Goal: Task Accomplishment & Management: Manage account settings

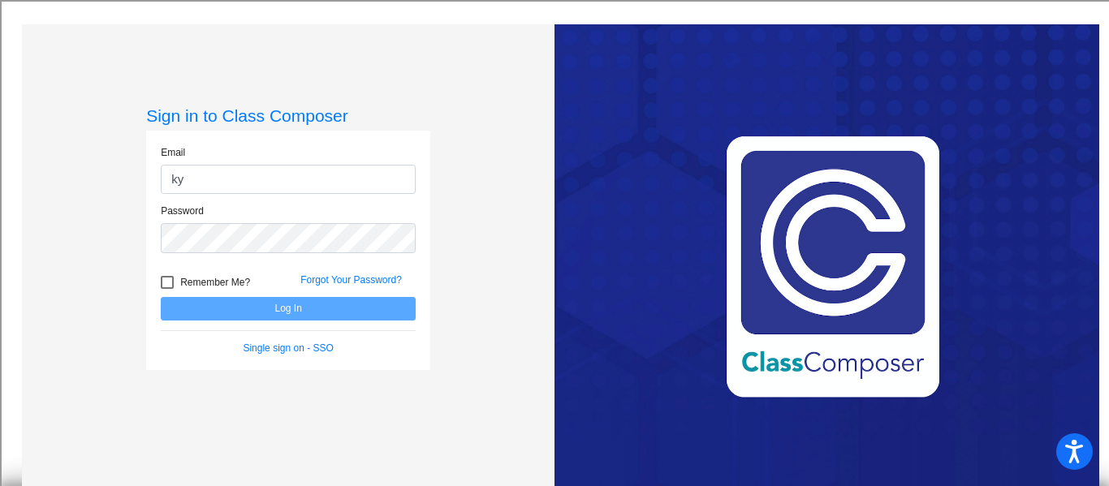
type input "k"
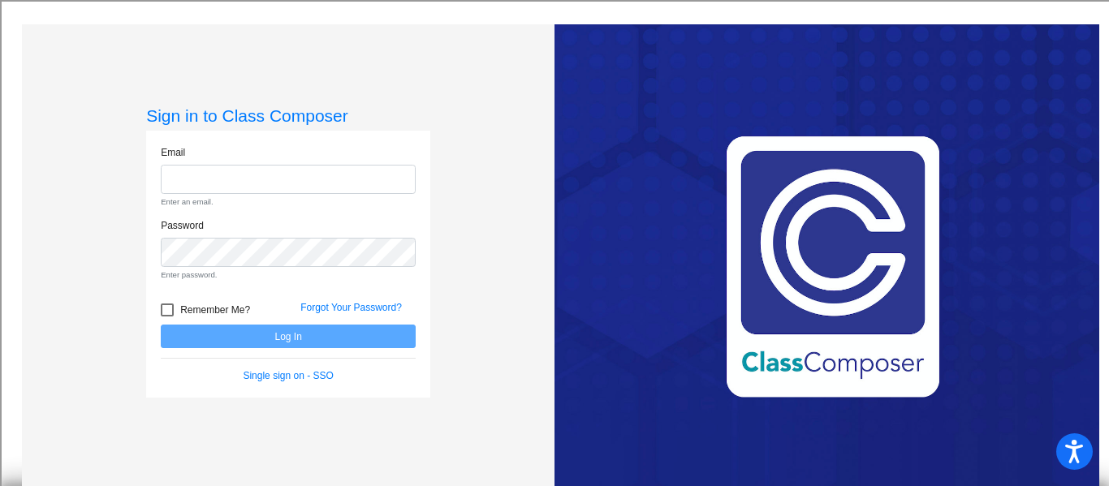
click at [190, 309] on form "Email Enter an email. Password Enter password. Remember Me? Forgot Your Passwor…" at bounding box center [288, 264] width 255 height 239
click at [258, 378] on link "Single sign on - SSO" at bounding box center [288, 375] width 90 height 11
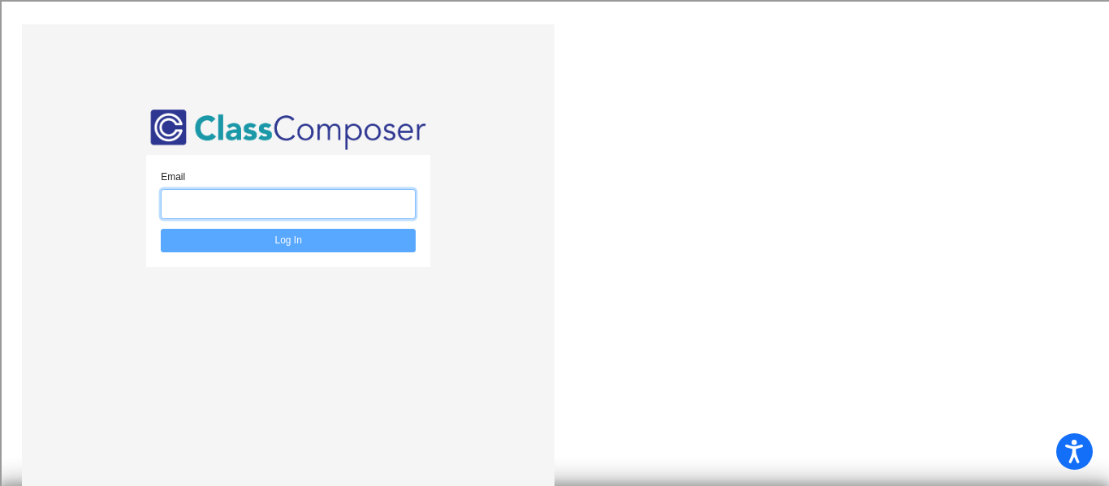
click at [239, 202] on input "email" at bounding box center [288, 204] width 255 height 30
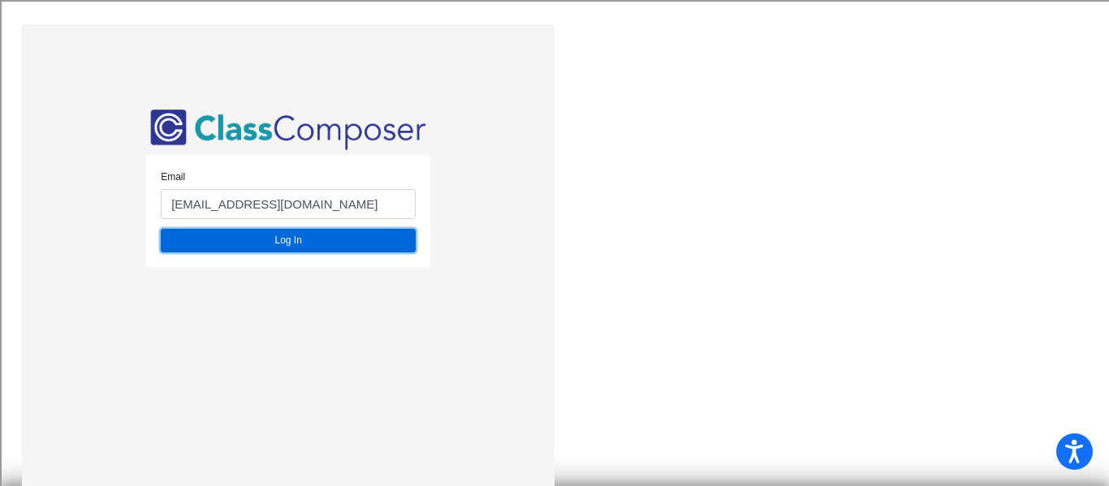
click at [247, 244] on button "Log In" at bounding box center [288, 241] width 255 height 24
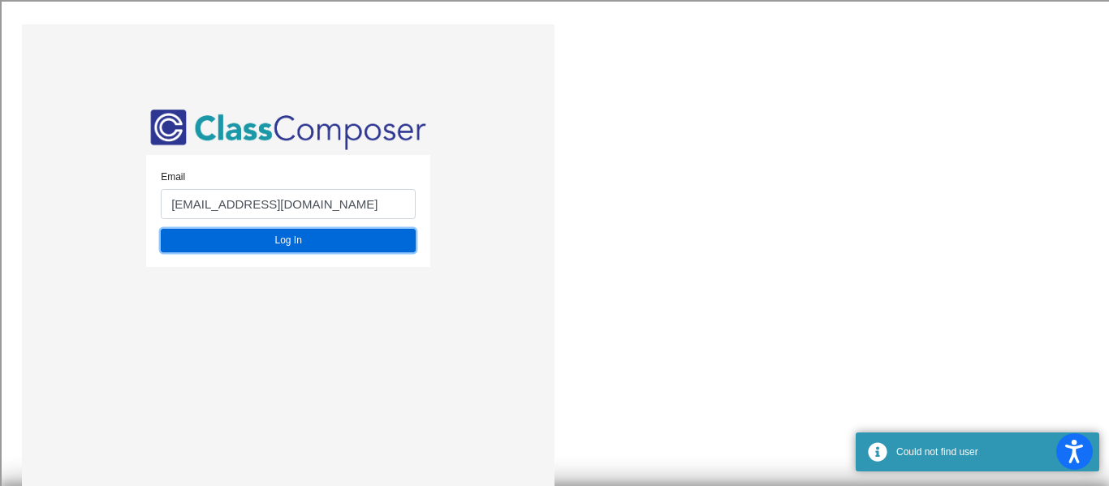
click at [217, 243] on button "Log In" at bounding box center [288, 241] width 255 height 24
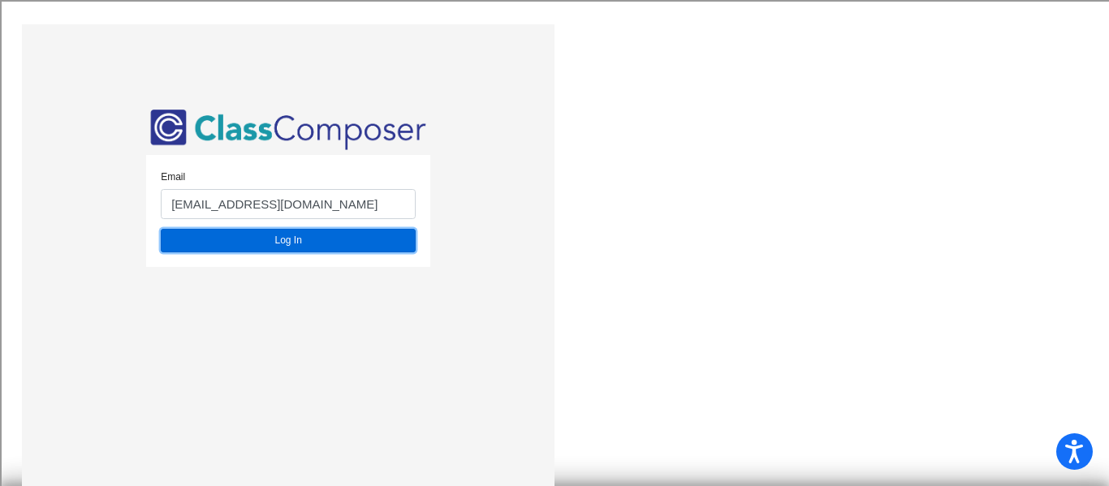
click at [217, 243] on button "Log In" at bounding box center [288, 241] width 255 height 24
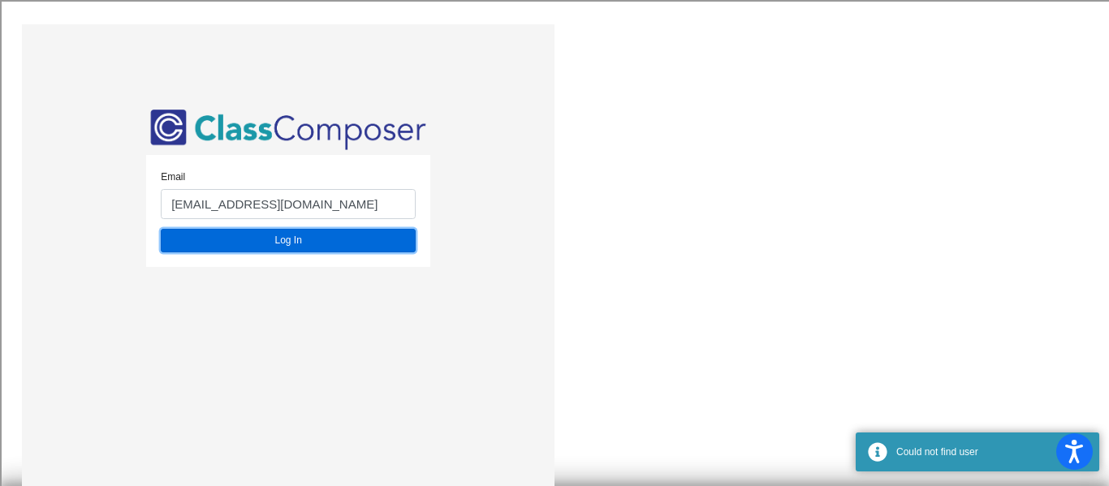
click at [218, 243] on button "Log In" at bounding box center [288, 241] width 255 height 24
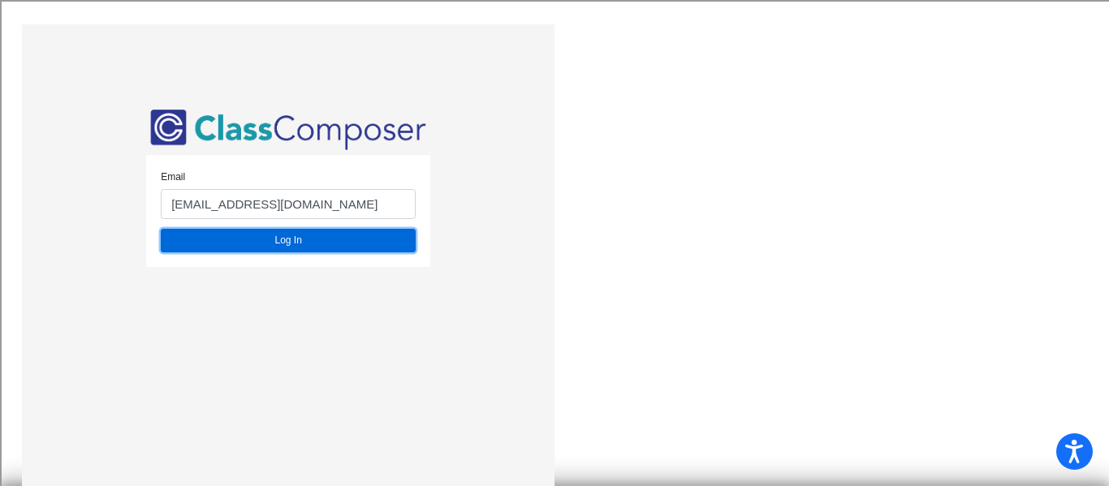
click at [218, 243] on button "Log In" at bounding box center [288, 241] width 255 height 24
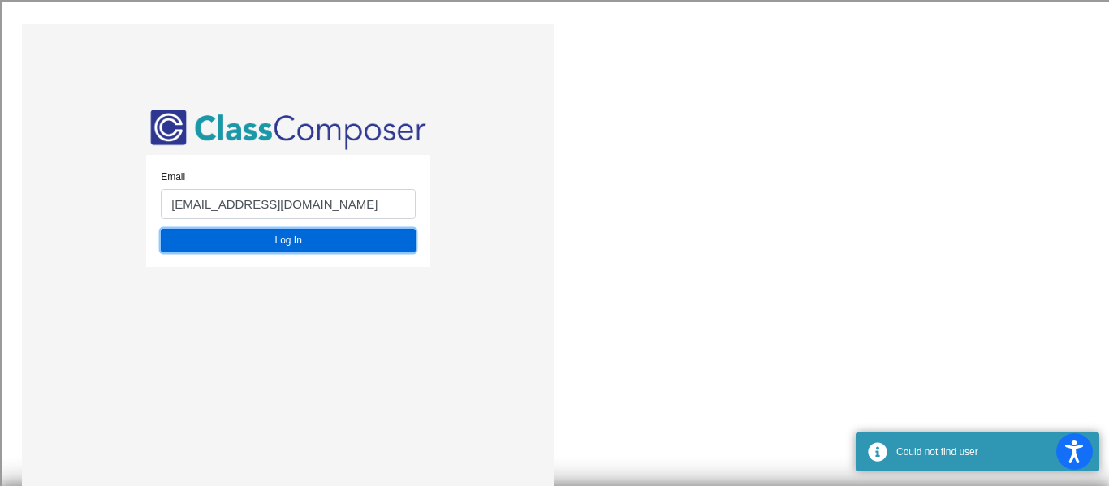
click at [218, 243] on button "Log In" at bounding box center [288, 241] width 255 height 24
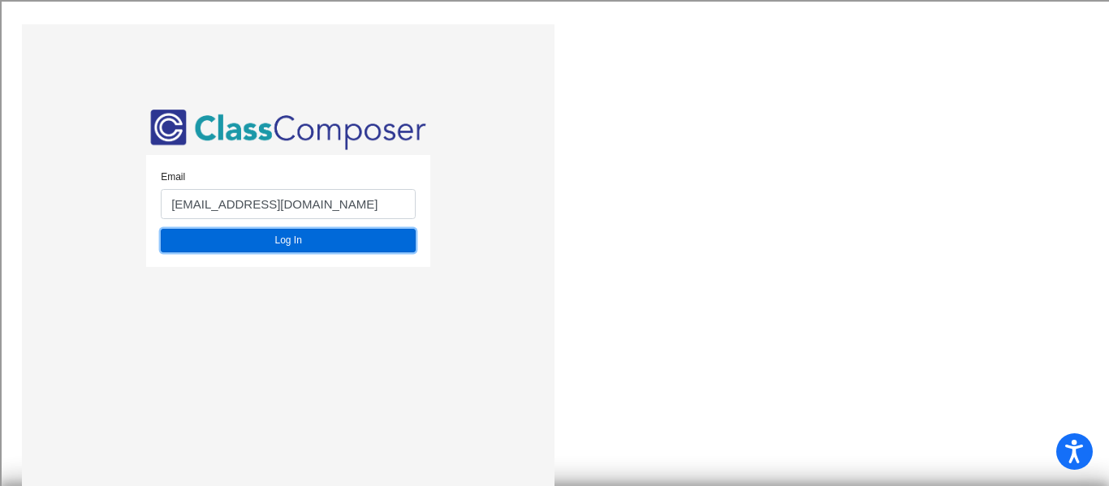
click at [344, 232] on button "Log In" at bounding box center [288, 241] width 255 height 24
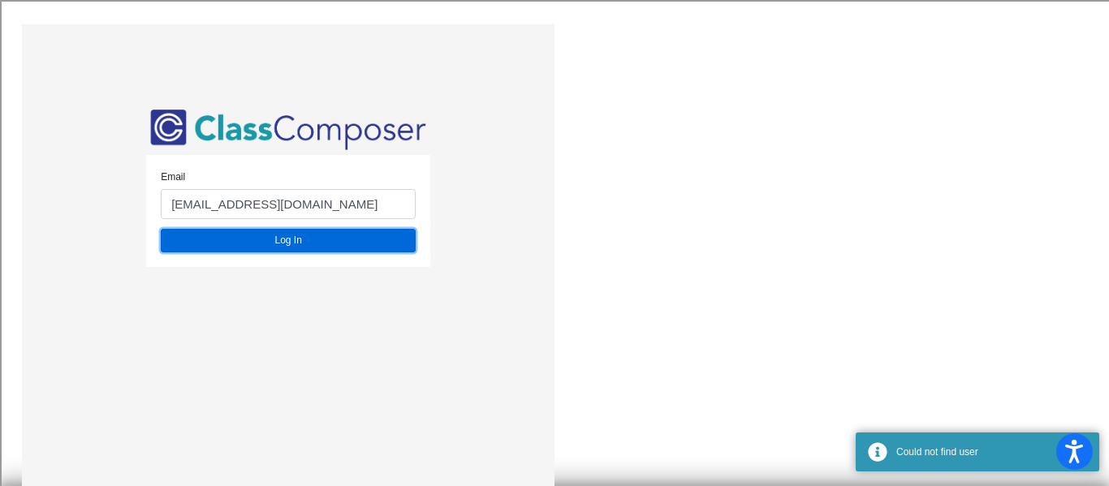
click at [344, 232] on button "Log In" at bounding box center [288, 241] width 255 height 24
click at [342, 232] on button "Log In" at bounding box center [288, 241] width 255 height 24
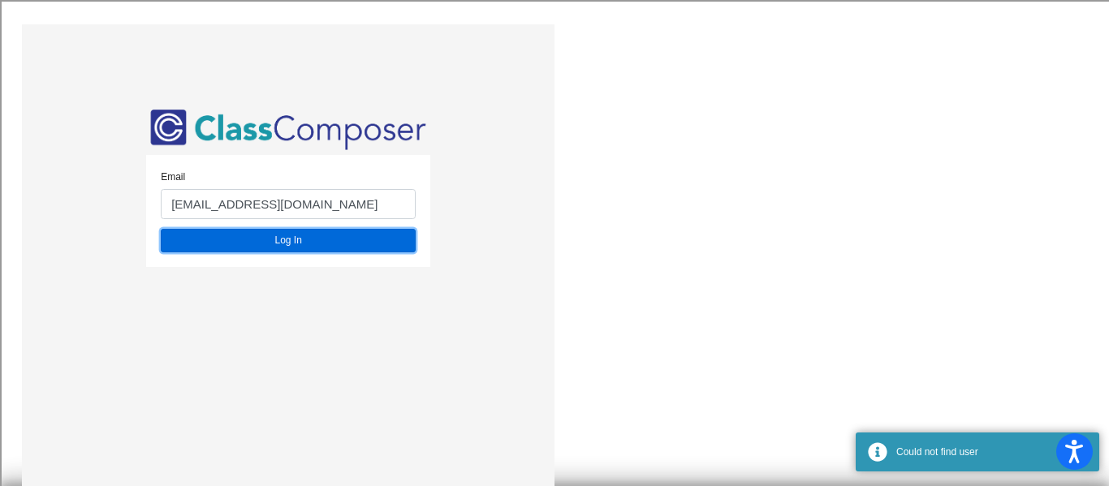
click at [342, 232] on button "Log In" at bounding box center [288, 241] width 255 height 24
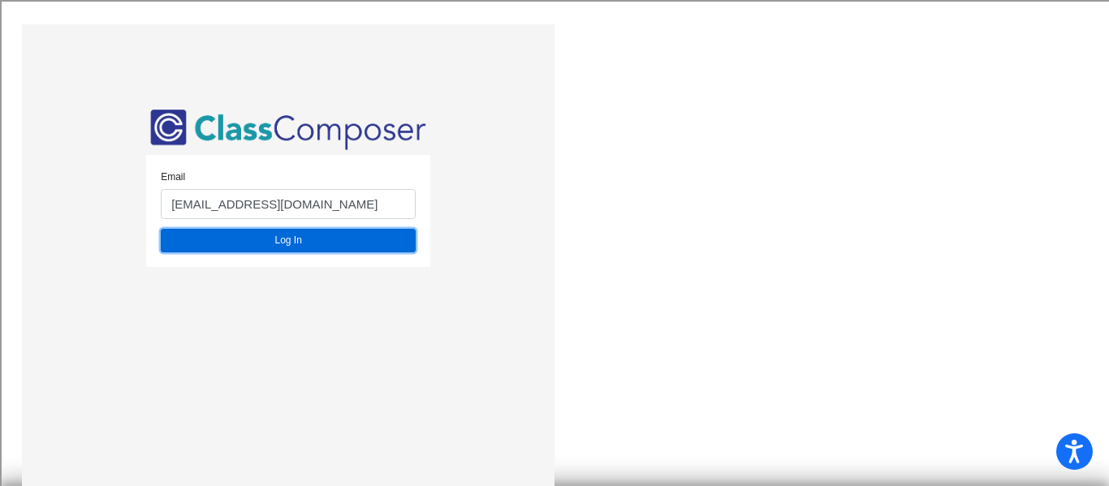
click at [342, 232] on button "Log In" at bounding box center [288, 241] width 255 height 24
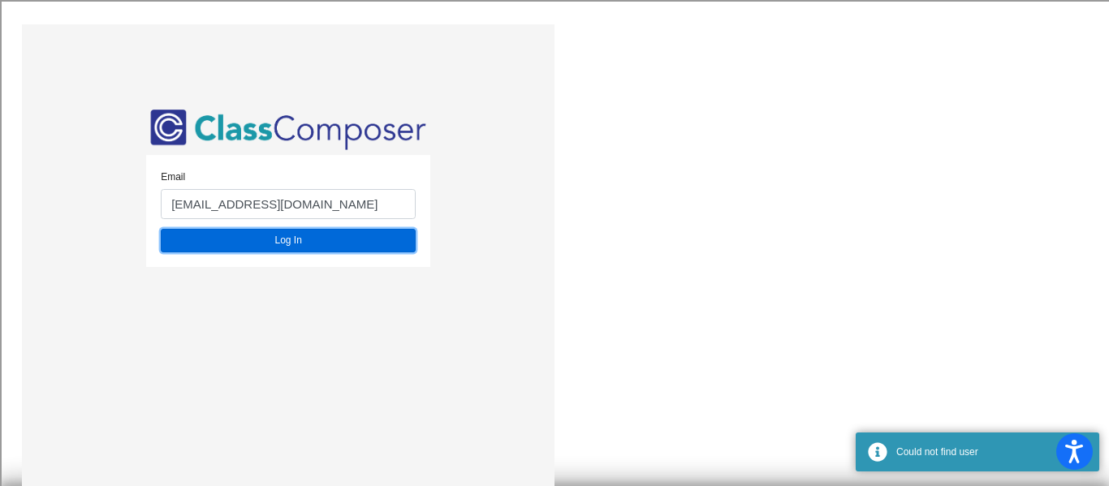
click at [342, 232] on button "Log In" at bounding box center [288, 241] width 255 height 24
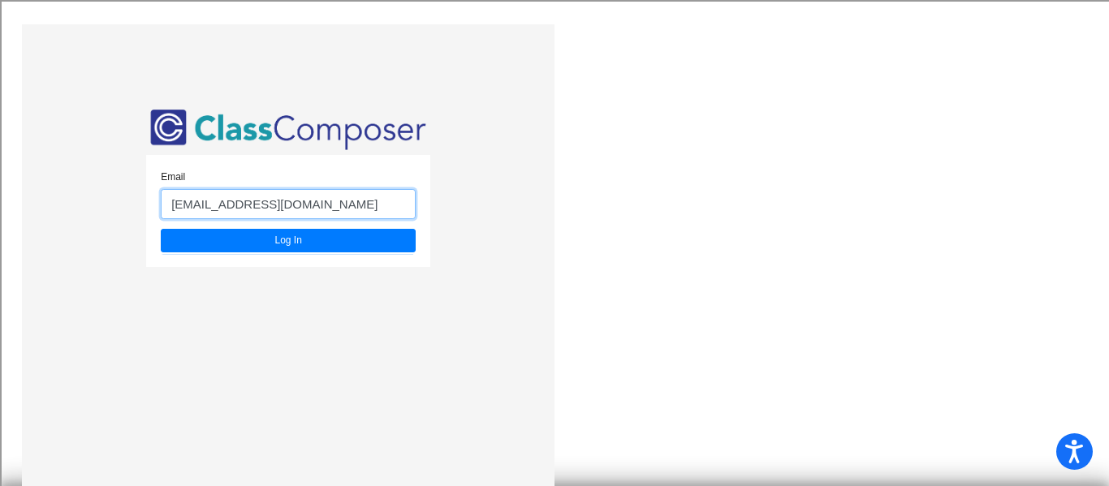
click at [341, 205] on input "[EMAIL_ADDRESS][DOMAIN_NAME]" at bounding box center [288, 204] width 255 height 30
type input "[EMAIL_ADDRESS][DOMAIN_NAME]"
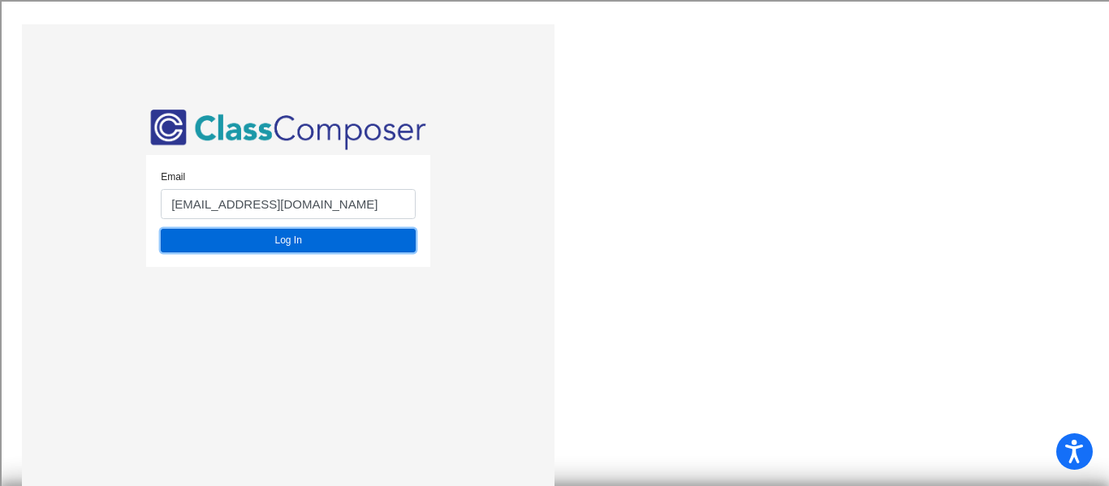
click at [316, 240] on button "Log In" at bounding box center [288, 241] width 255 height 24
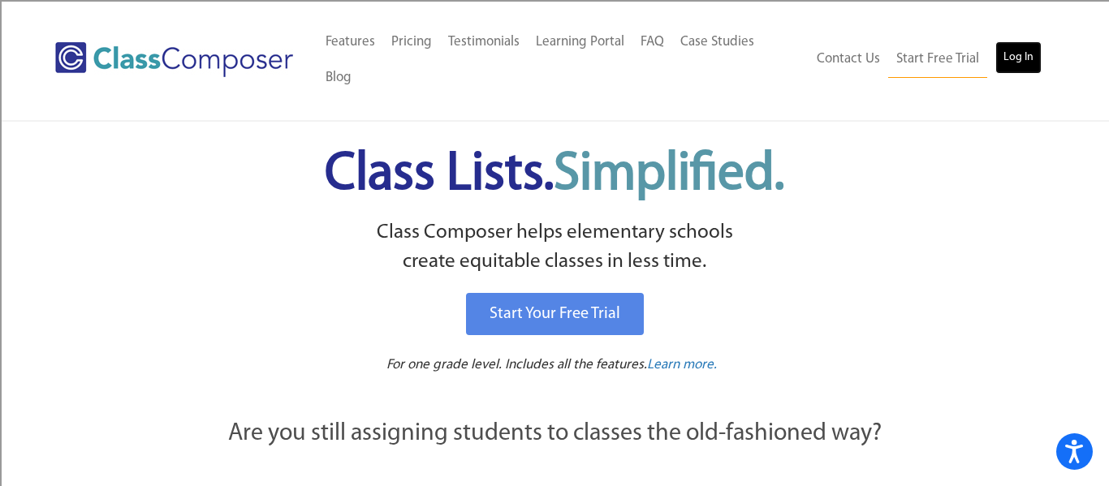
click at [1020, 41] on link "Log In" at bounding box center [1019, 57] width 46 height 32
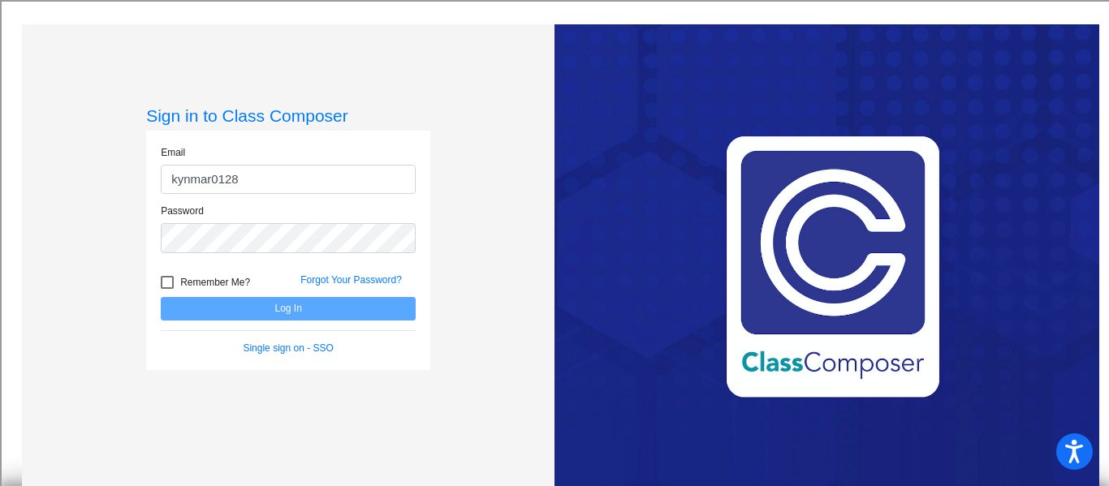
type input "[EMAIL_ADDRESS][DOMAIN_NAME]"
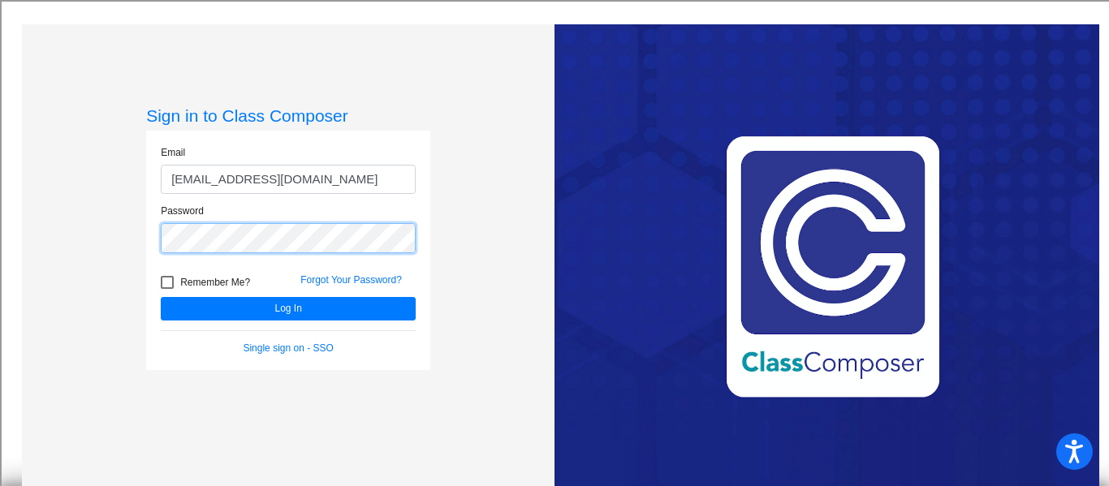
click at [161, 297] on button "Log In" at bounding box center [288, 309] width 255 height 24
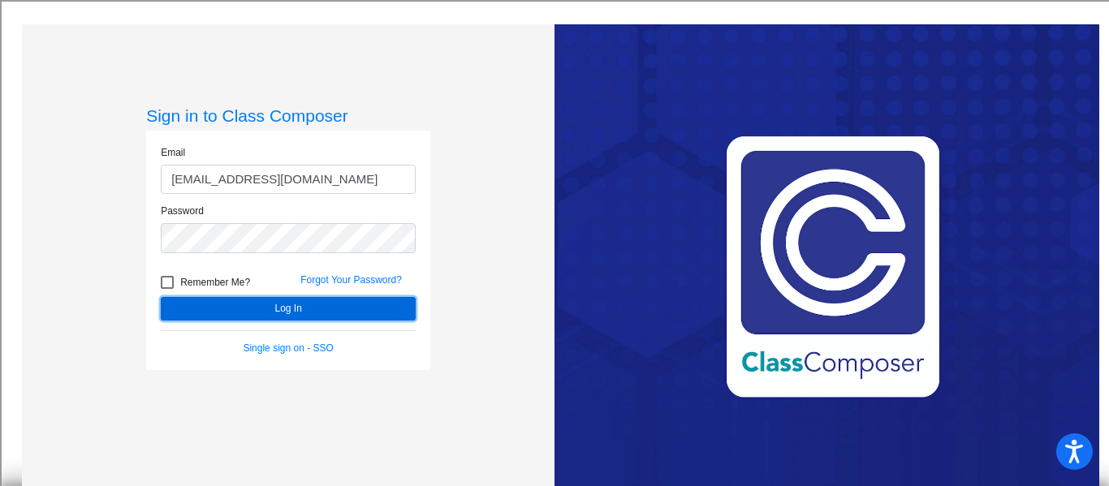
click at [309, 309] on button "Log In" at bounding box center [288, 309] width 255 height 24
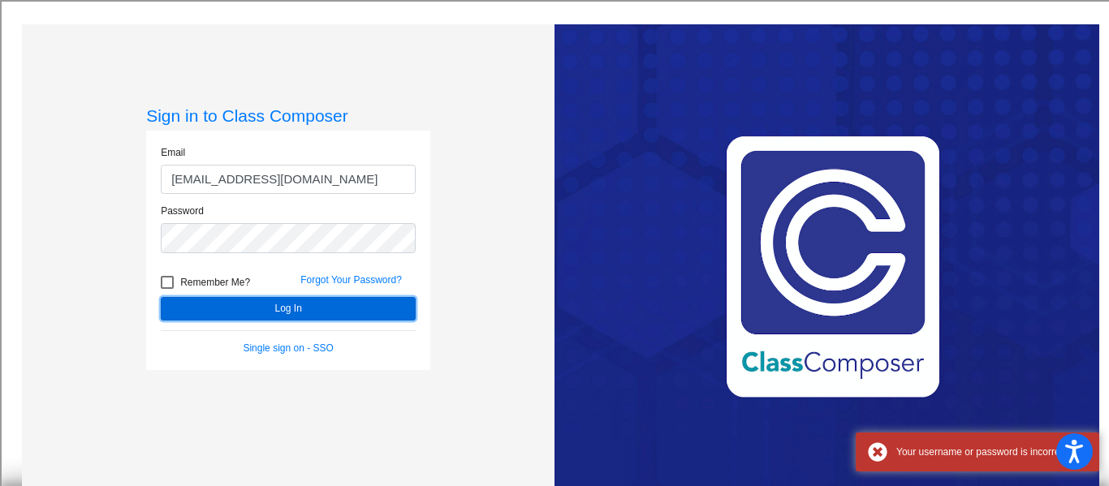
click at [309, 309] on button "Log In" at bounding box center [288, 309] width 255 height 24
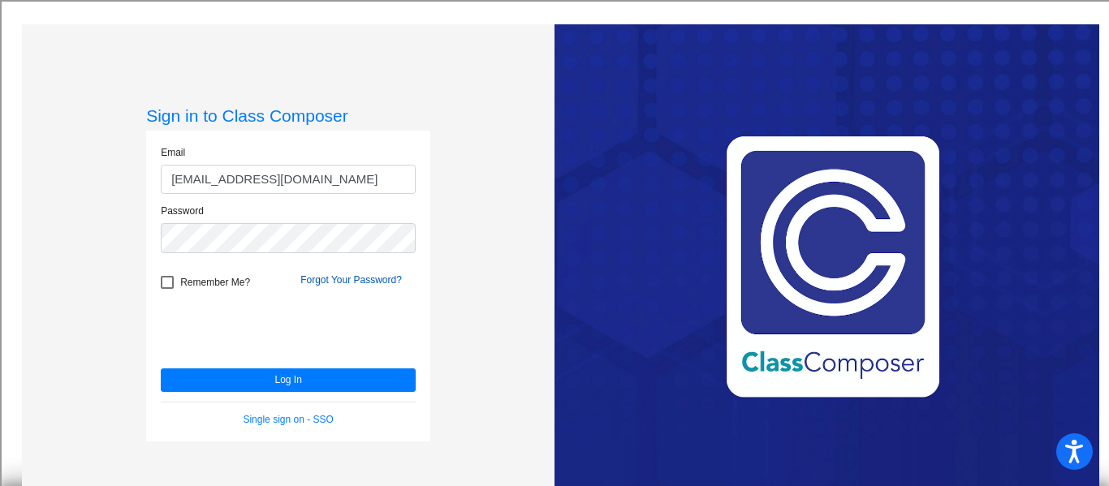
click at [300, 278] on link "Forgot Your Password?" at bounding box center [351, 279] width 102 height 11
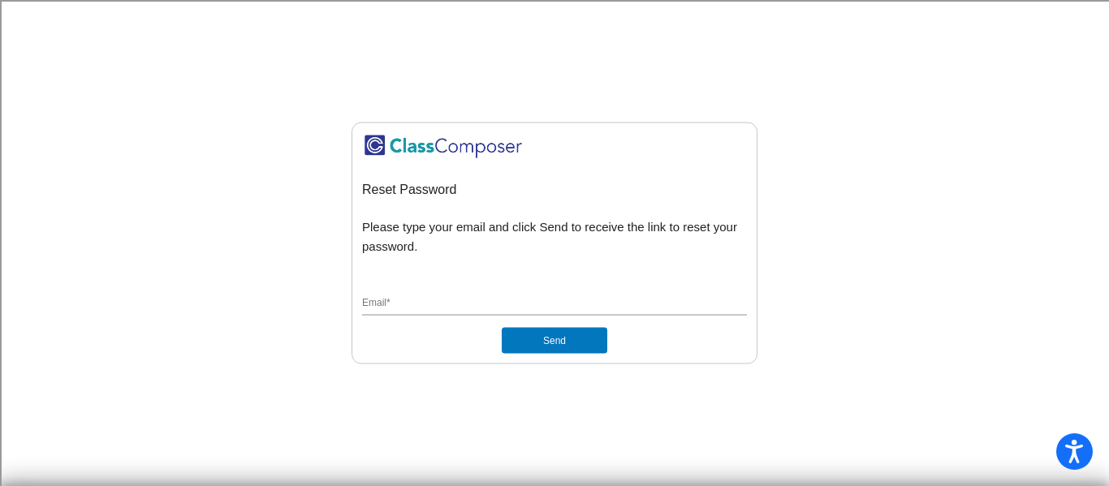
click at [460, 297] on input "Email *" at bounding box center [554, 304] width 385 height 15
type input "[EMAIL_ADDRESS][DOMAIN_NAME]"
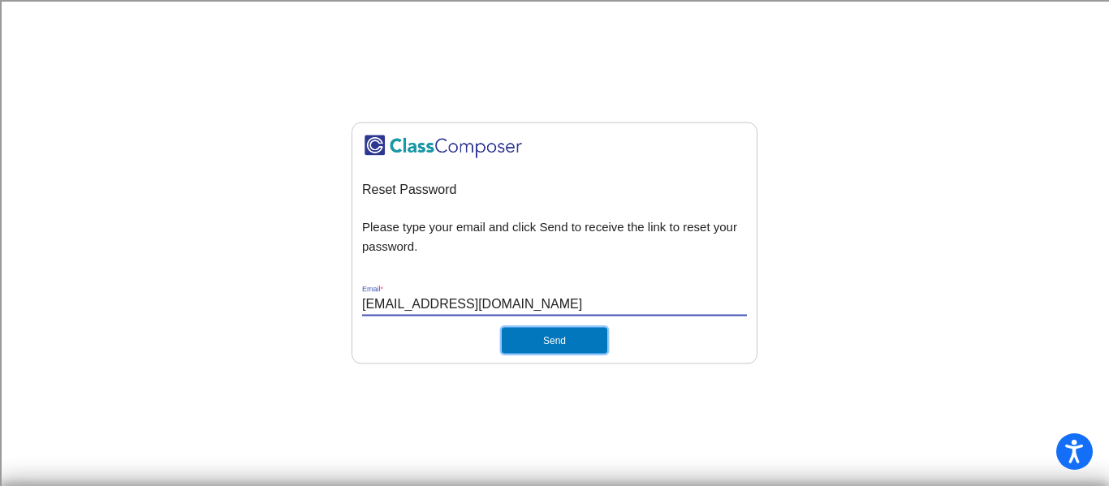
click at [525, 340] on button "Send" at bounding box center [555, 341] width 106 height 26
